Goal: Information Seeking & Learning: Find specific fact

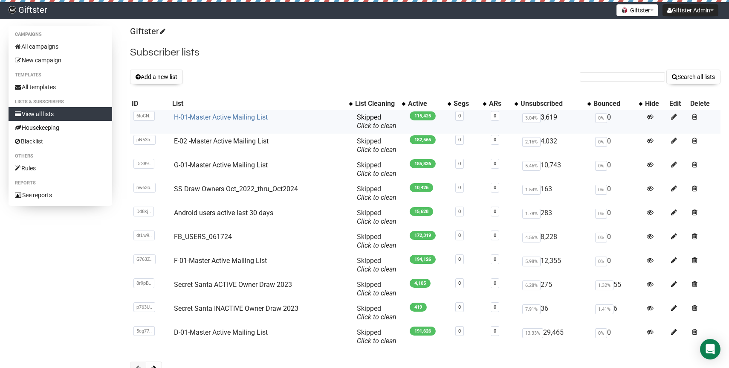
click at [225, 121] on link "H-01-Master Active Mailing List" at bounding box center [221, 117] width 94 height 8
click at [591, 78] on input "text" at bounding box center [622, 76] width 85 height 9
paste input "[EMAIL_ADDRESS][DOMAIN_NAME]"
type input "[EMAIL_ADDRESS][DOMAIN_NAME]"
click at [666, 69] on button "Search all lists" at bounding box center [693, 76] width 54 height 14
